Goal: Transaction & Acquisition: Purchase product/service

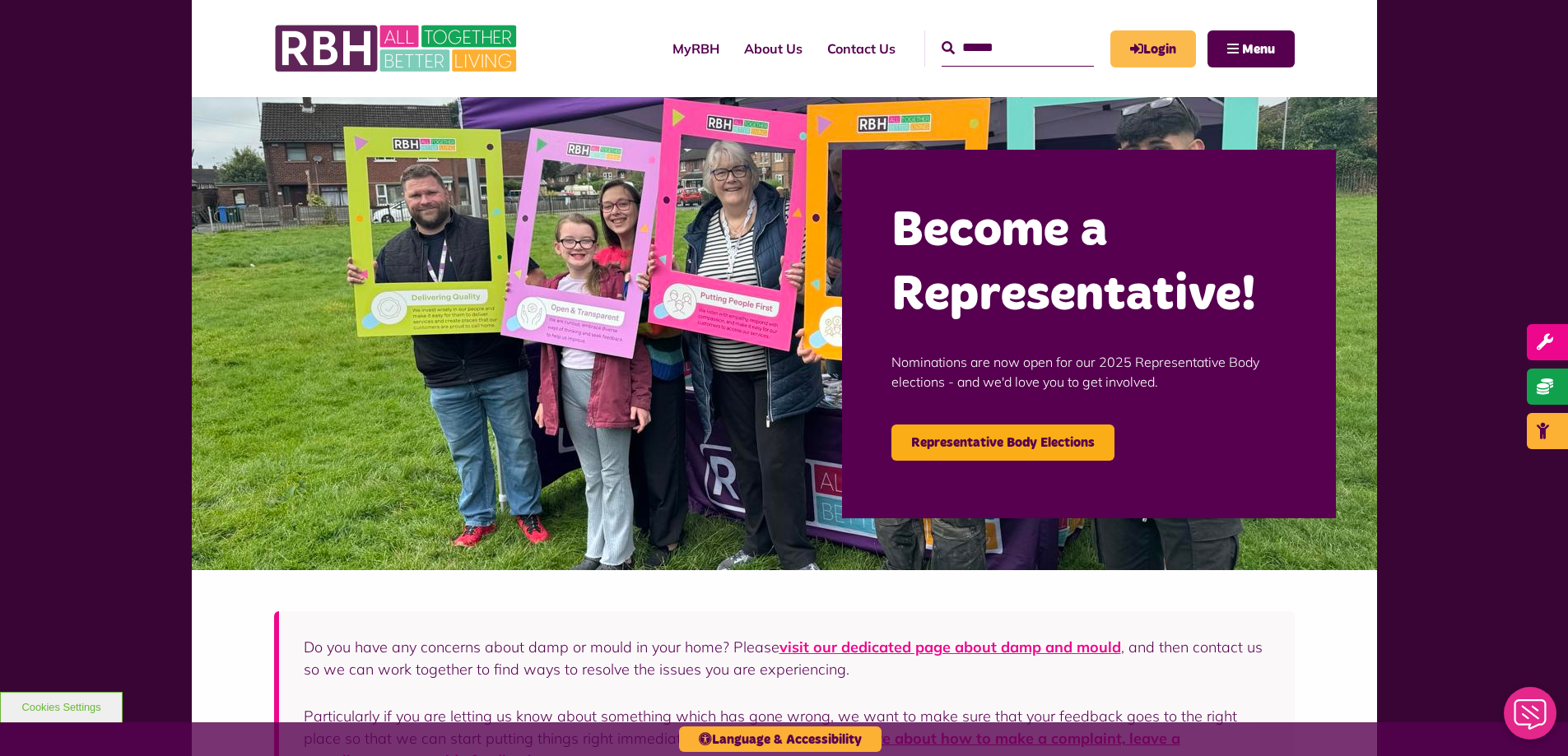
click at [1163, 40] on link "Login" at bounding box center [1153, 49] width 85 height 37
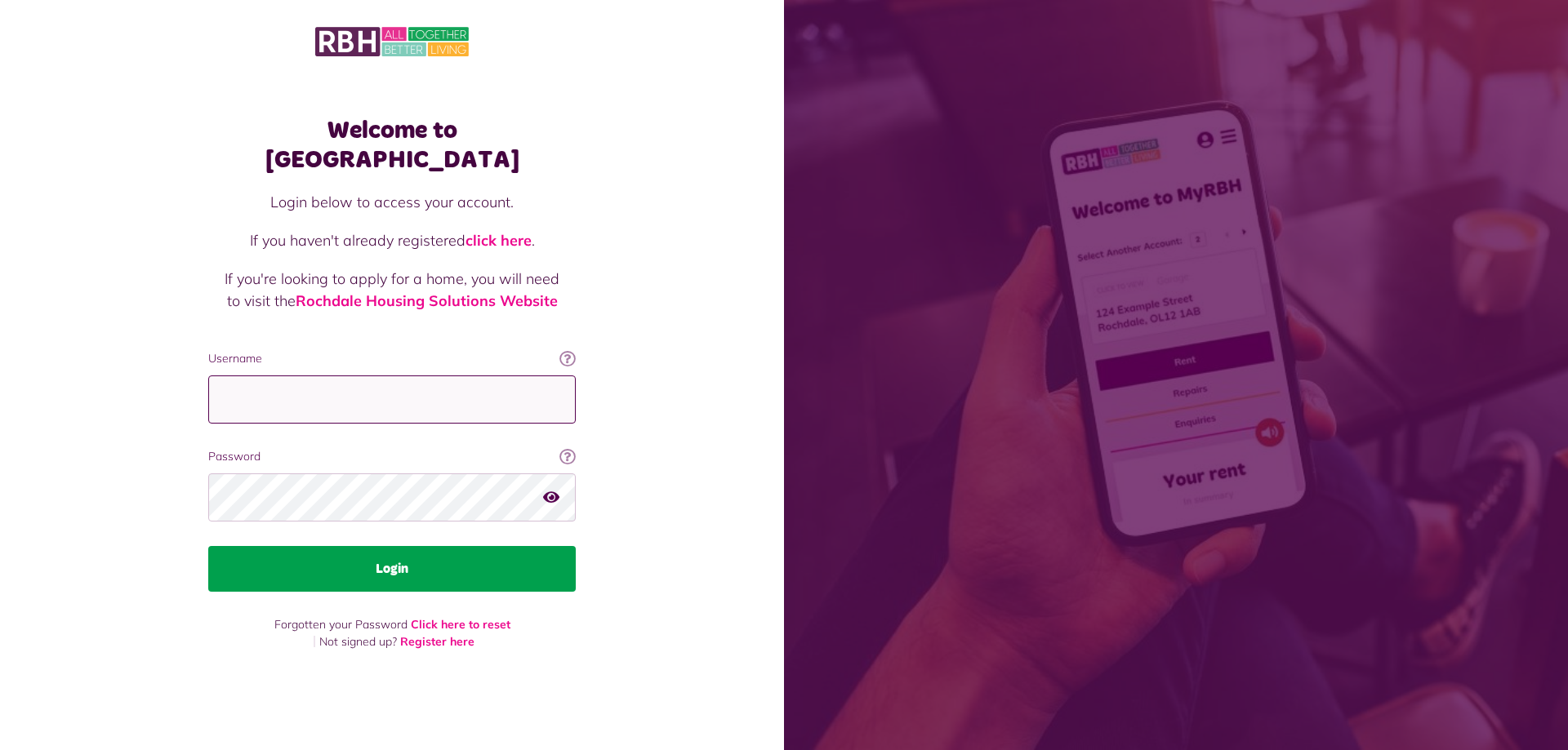
type input "**********"
click at [374, 548] on button "Login" at bounding box center [391, 569] width 367 height 46
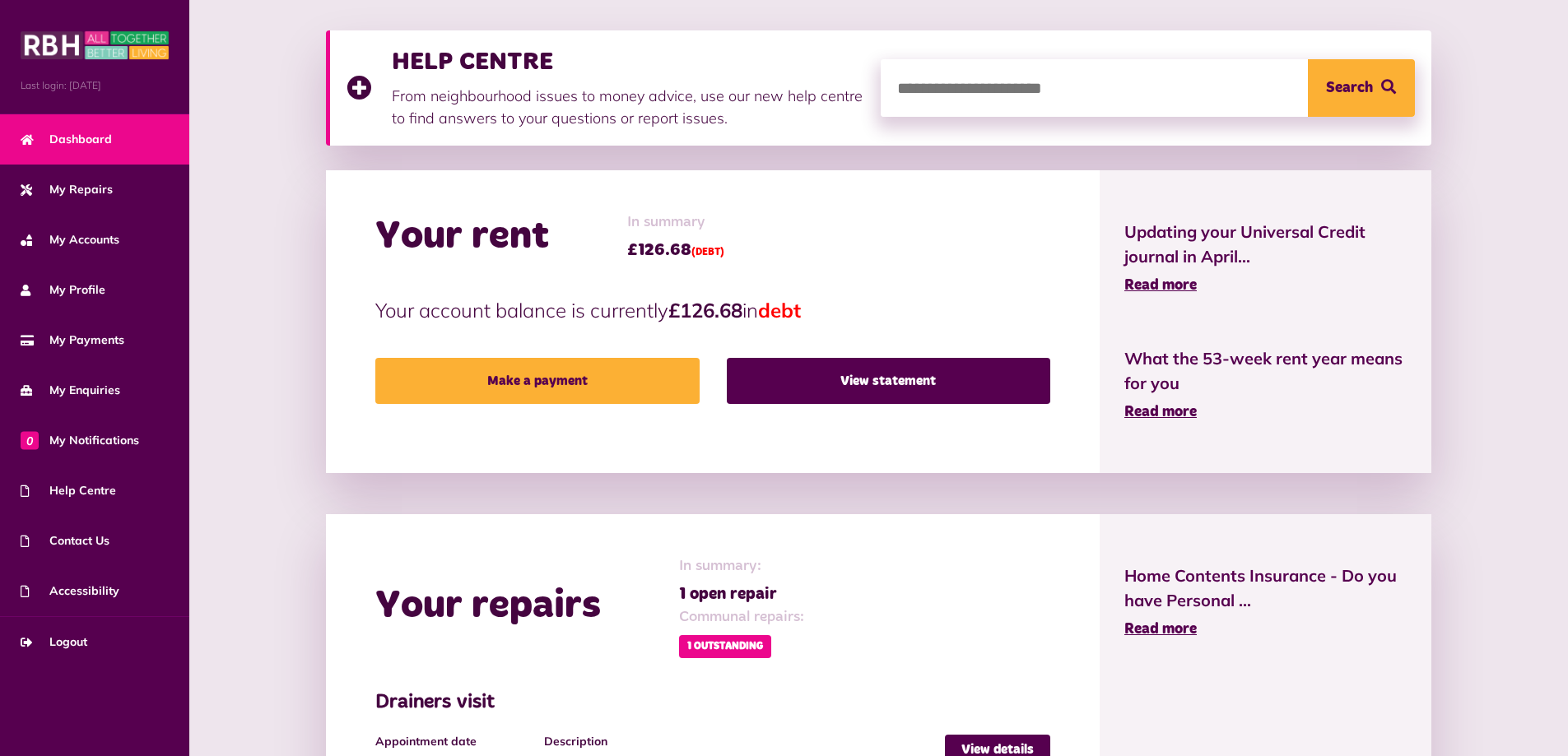
scroll to position [247, 0]
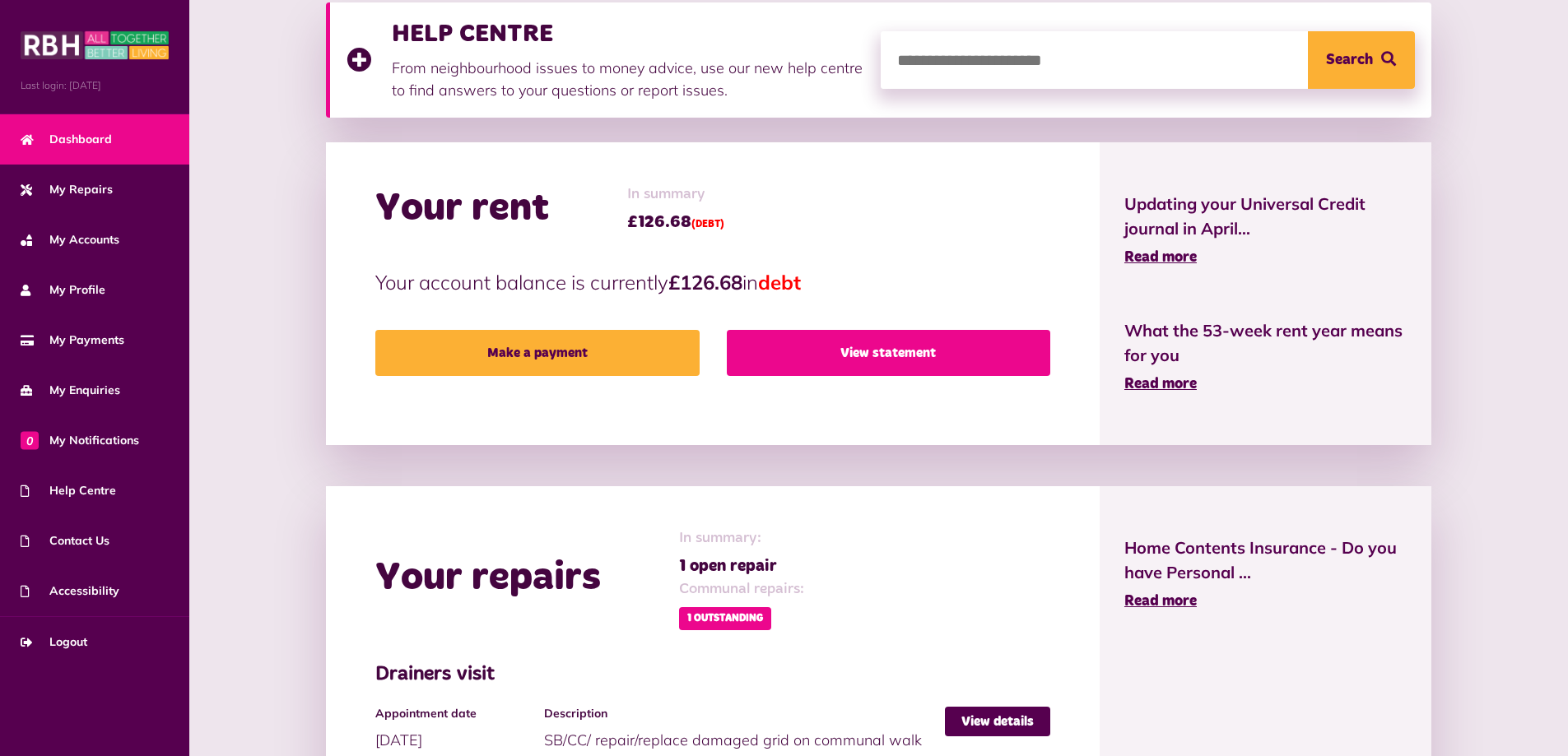
click at [906, 354] on link "View statement" at bounding box center [888, 353] width 324 height 46
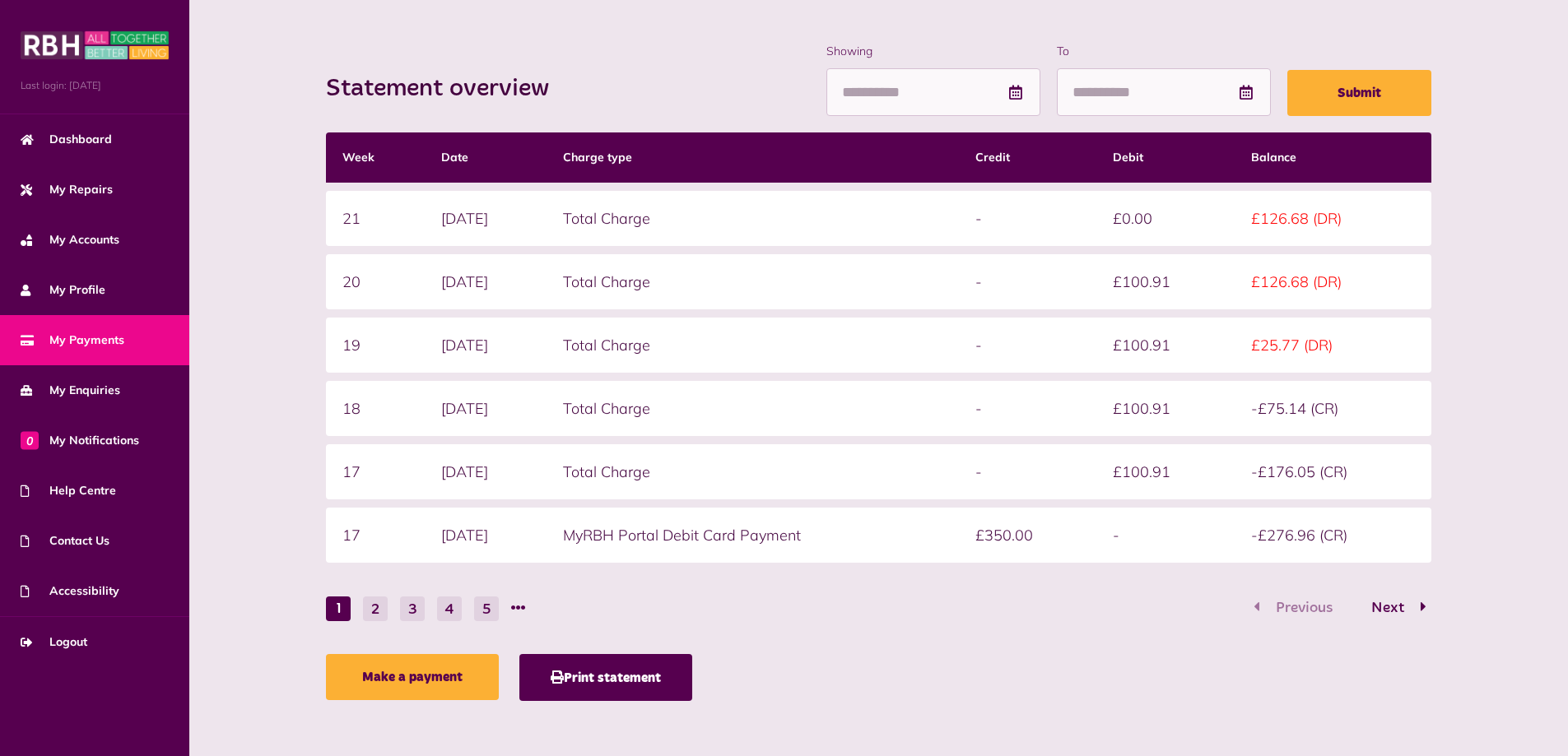
scroll to position [205, 0]
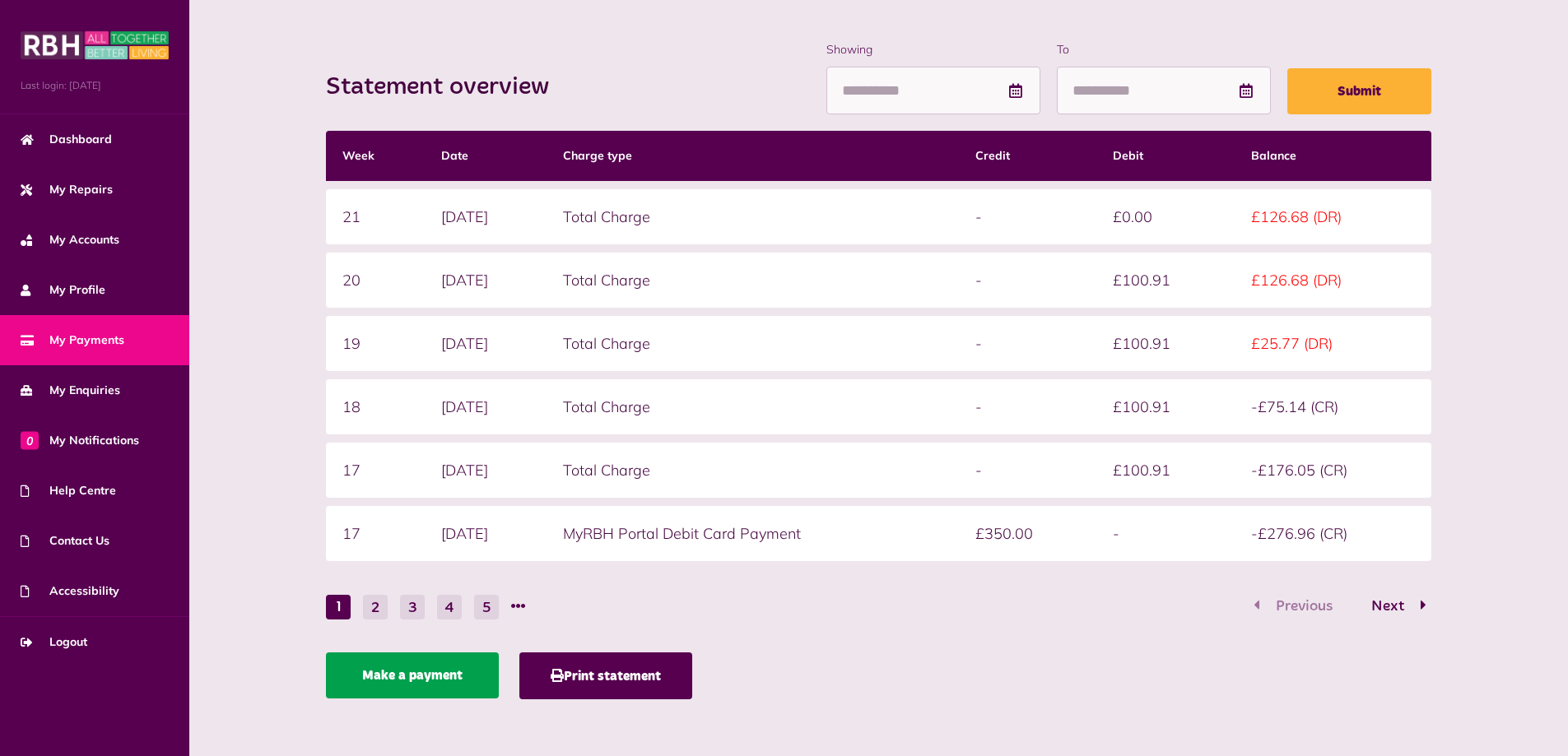
click at [449, 677] on link "Make a payment" at bounding box center [413, 676] width 173 height 46
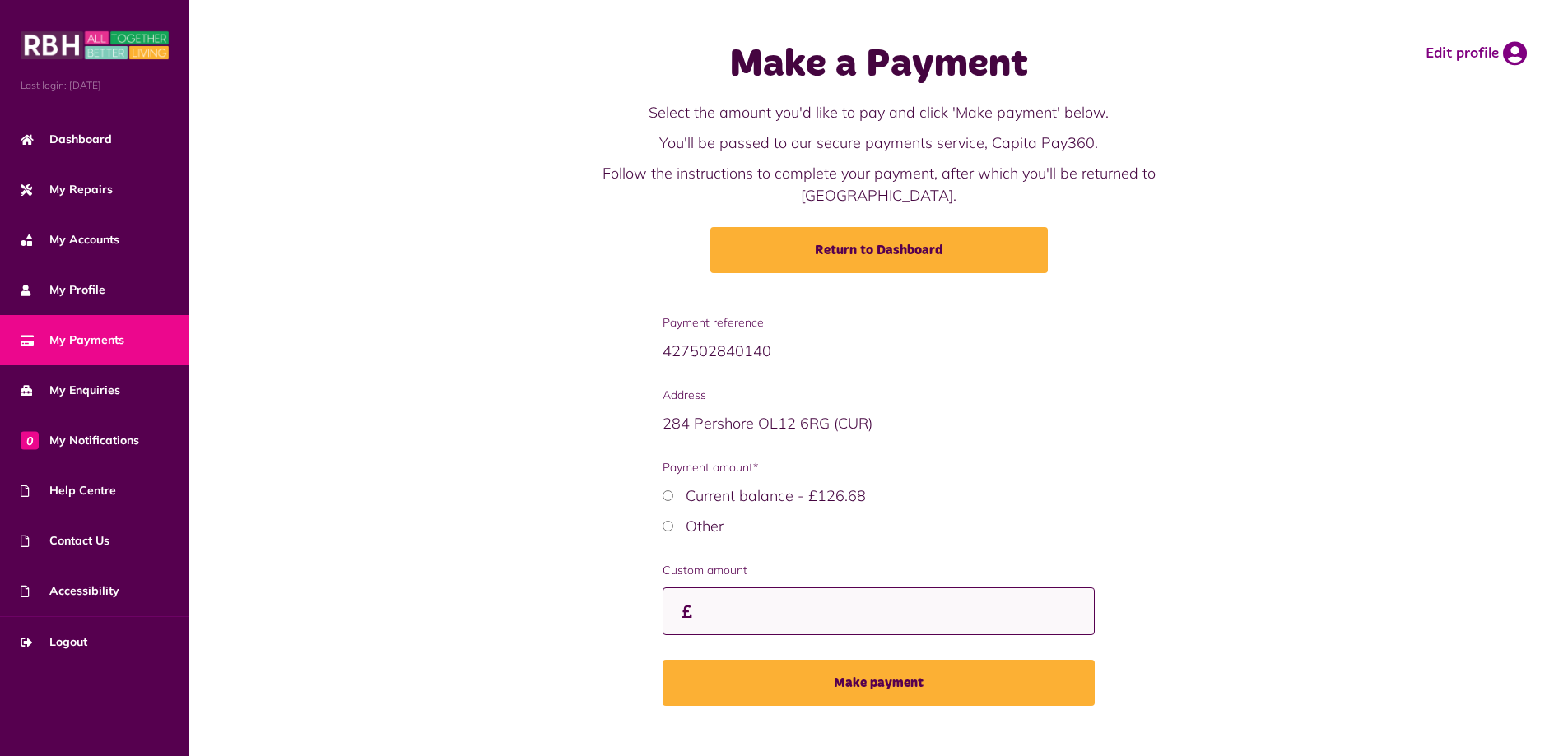
click at [742, 588] on input "Custom amount" at bounding box center [879, 612] width 432 height 49
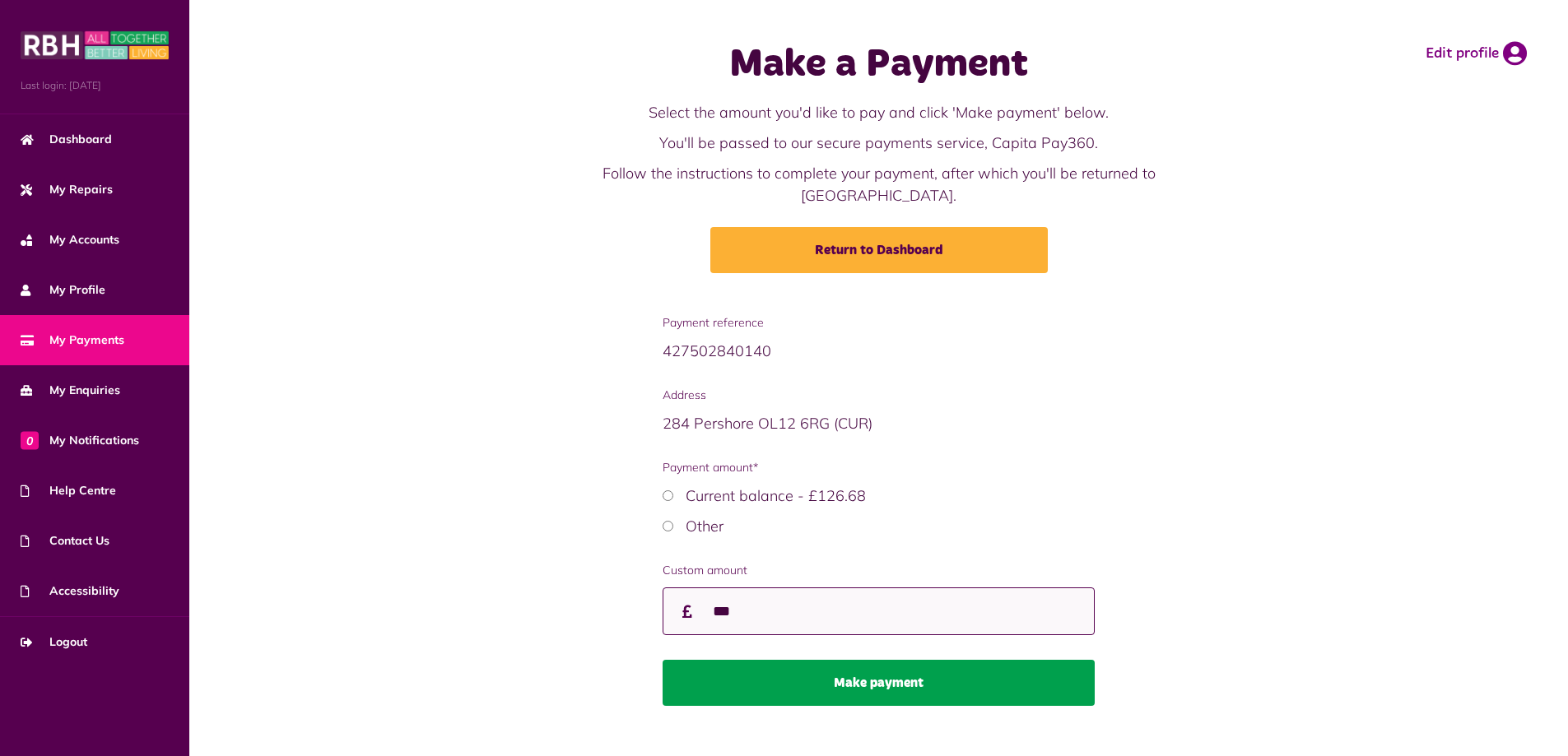
type input "***"
click at [896, 661] on button "Make payment" at bounding box center [879, 683] width 432 height 46
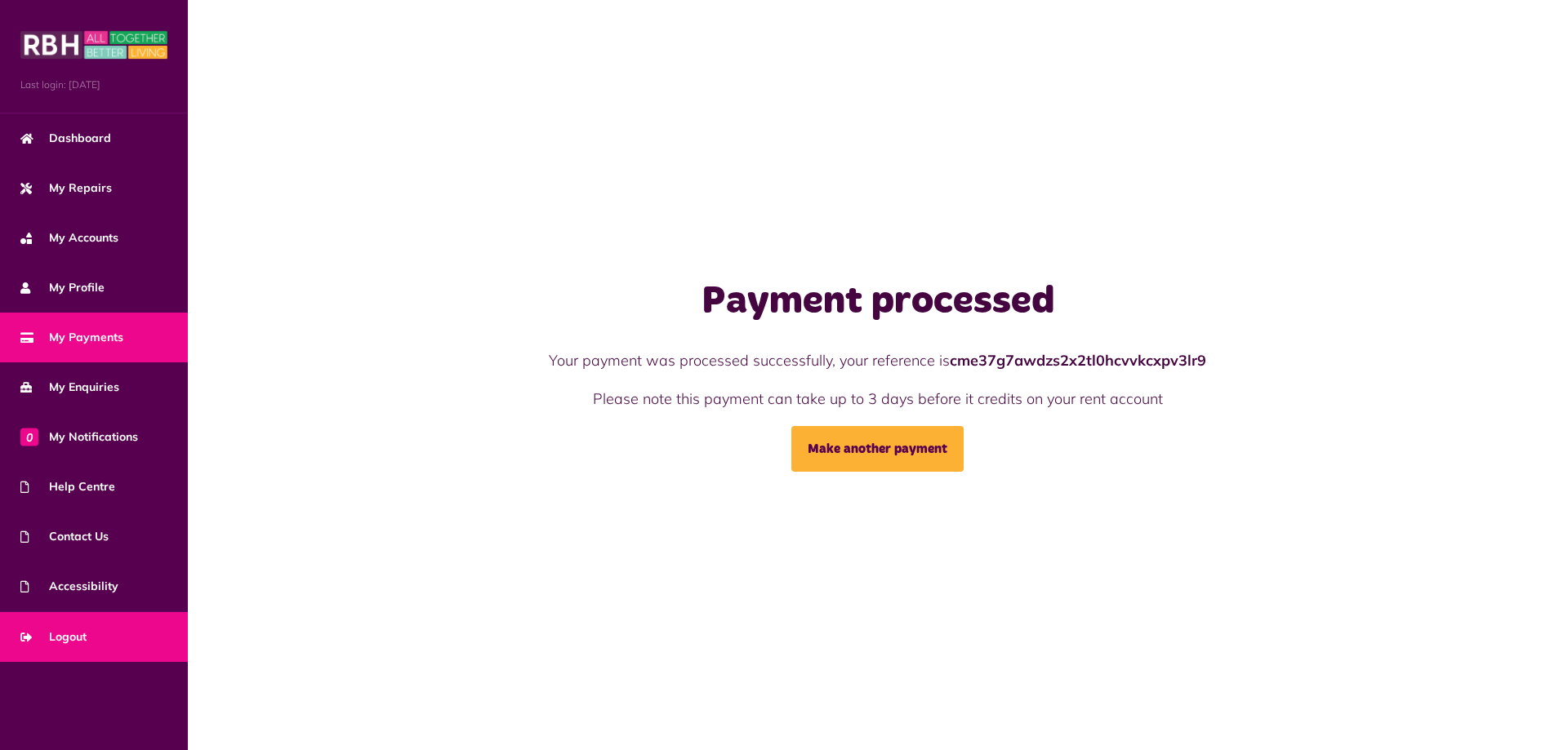
click at [76, 640] on span "Logout" at bounding box center [53, 637] width 66 height 17
